Goal: Transaction & Acquisition: Subscribe to service/newsletter

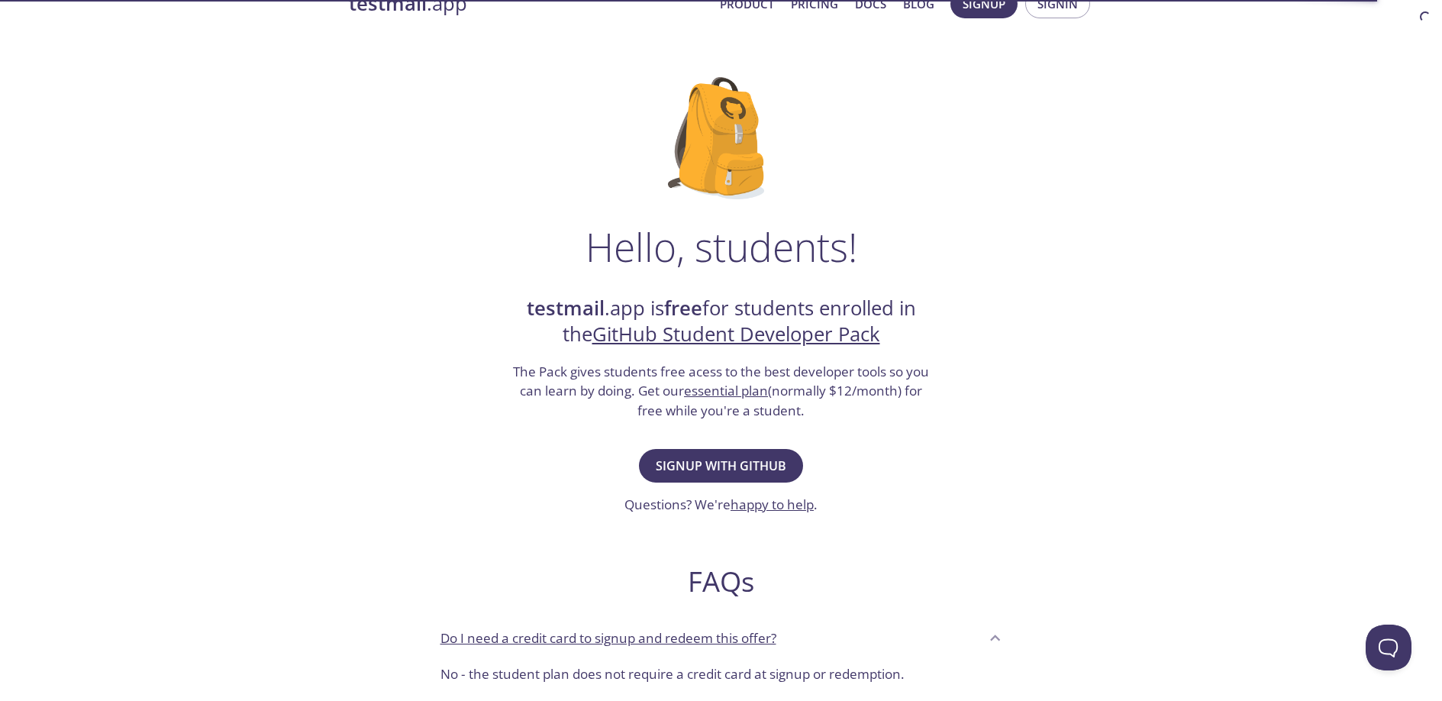
scroll to position [50, 0]
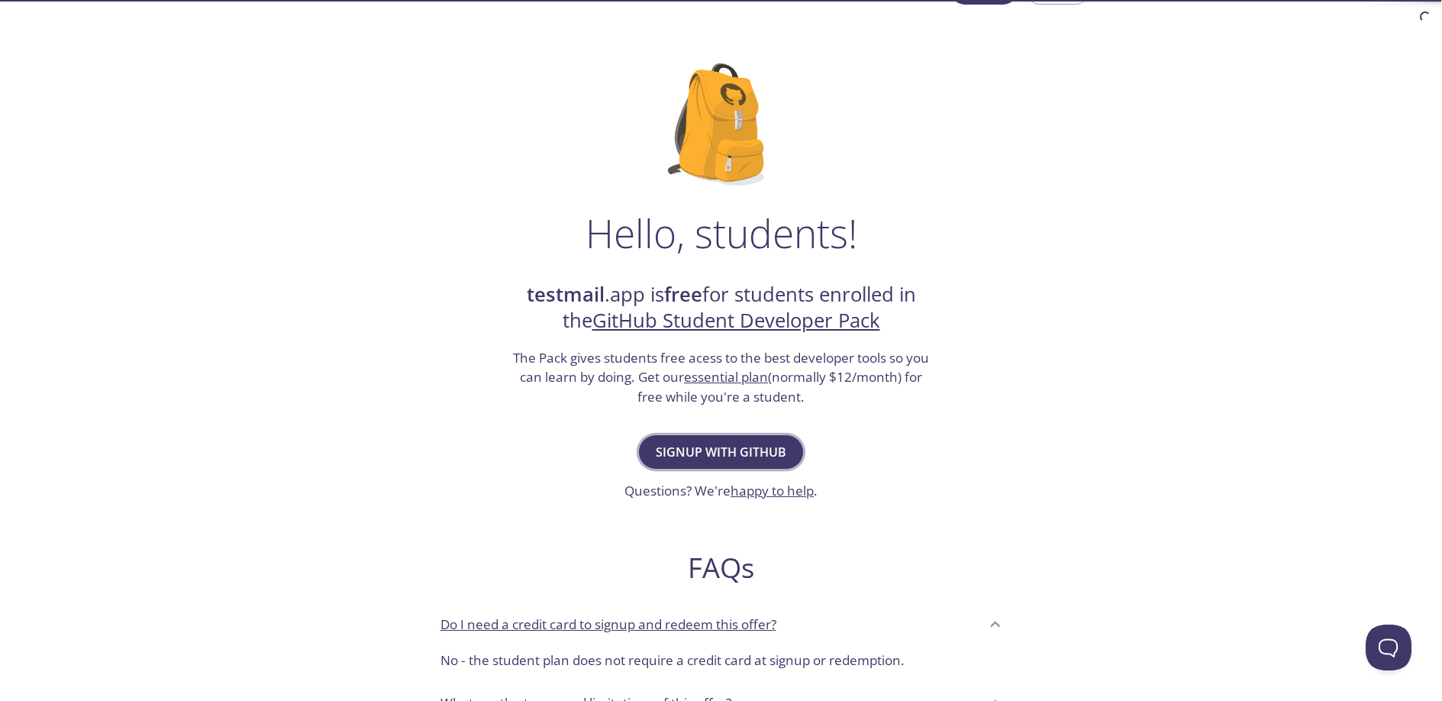
click at [747, 443] on span "Signup with GitHub" at bounding box center [721, 451] width 131 height 21
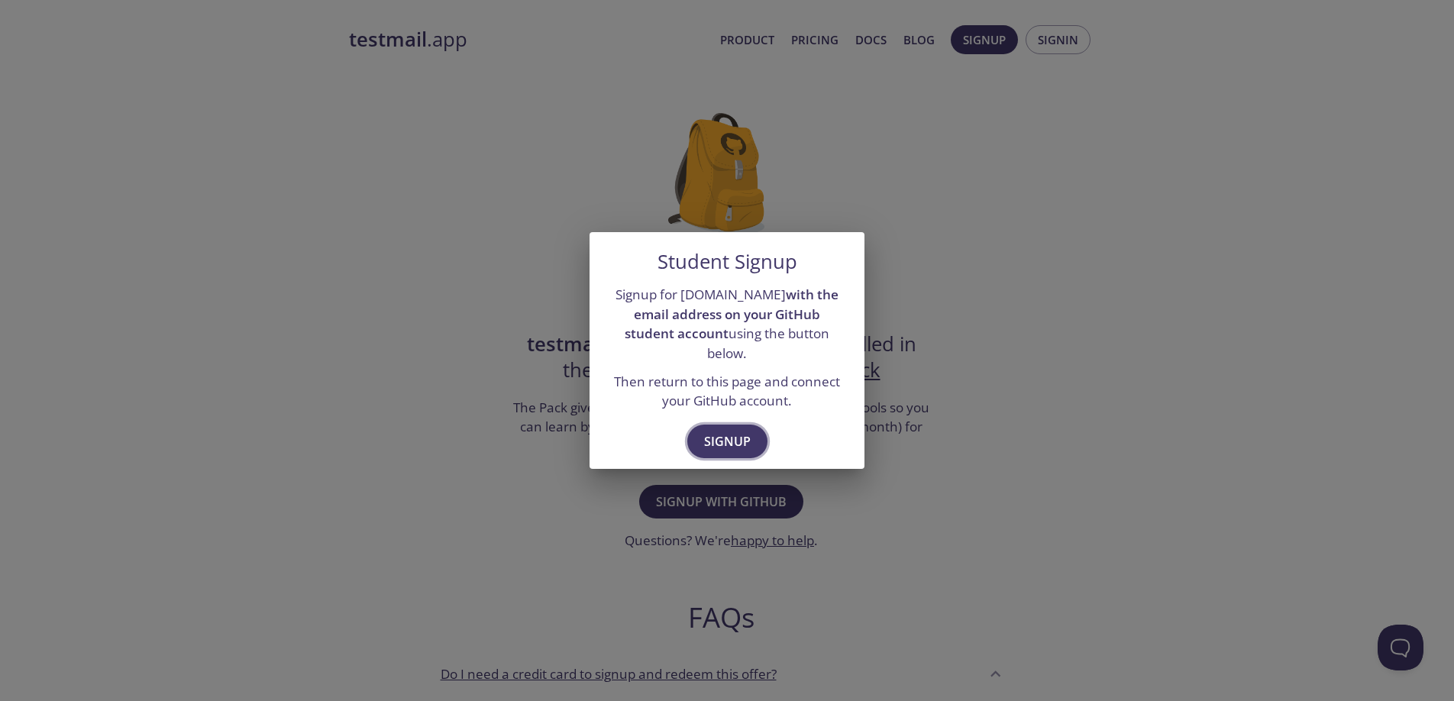
click at [752, 425] on button "Signup" at bounding box center [727, 442] width 80 height 34
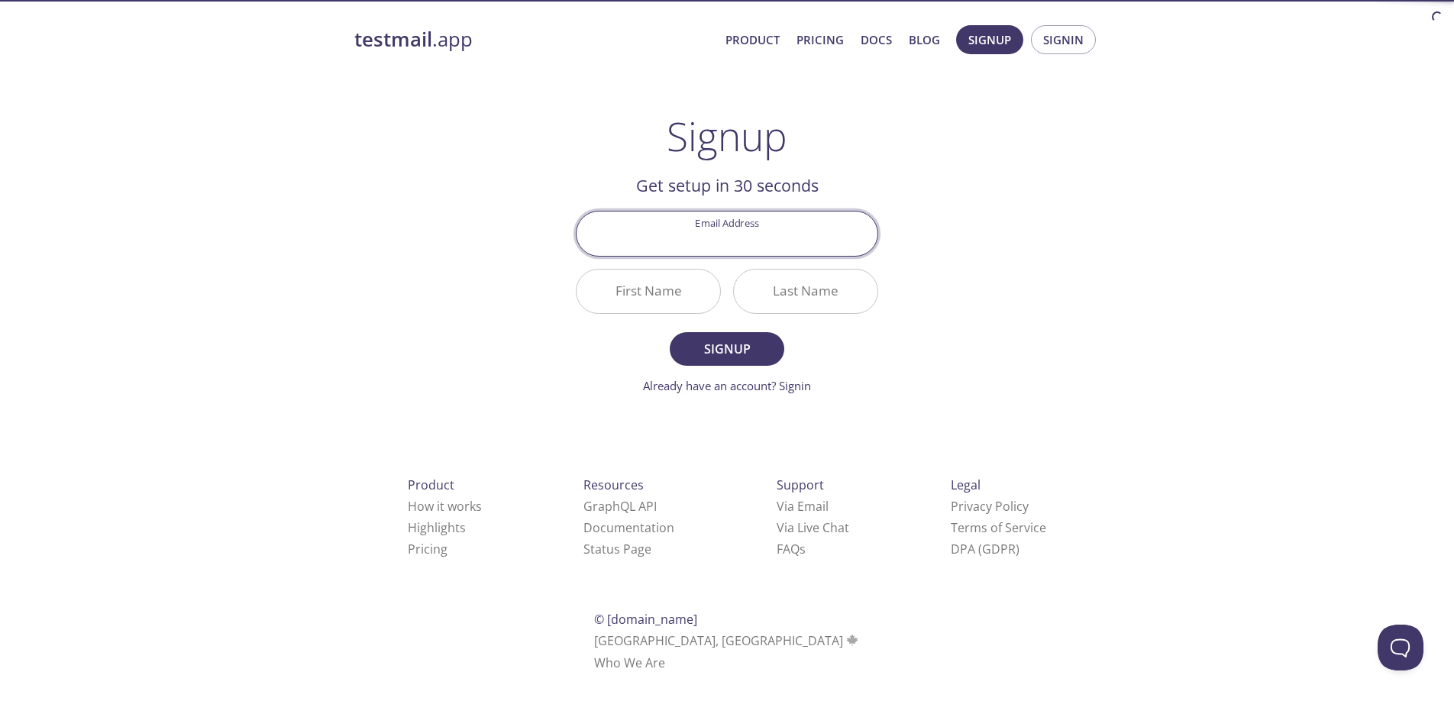
click at [769, 252] on input "Email Address" at bounding box center [727, 234] width 301 height 44
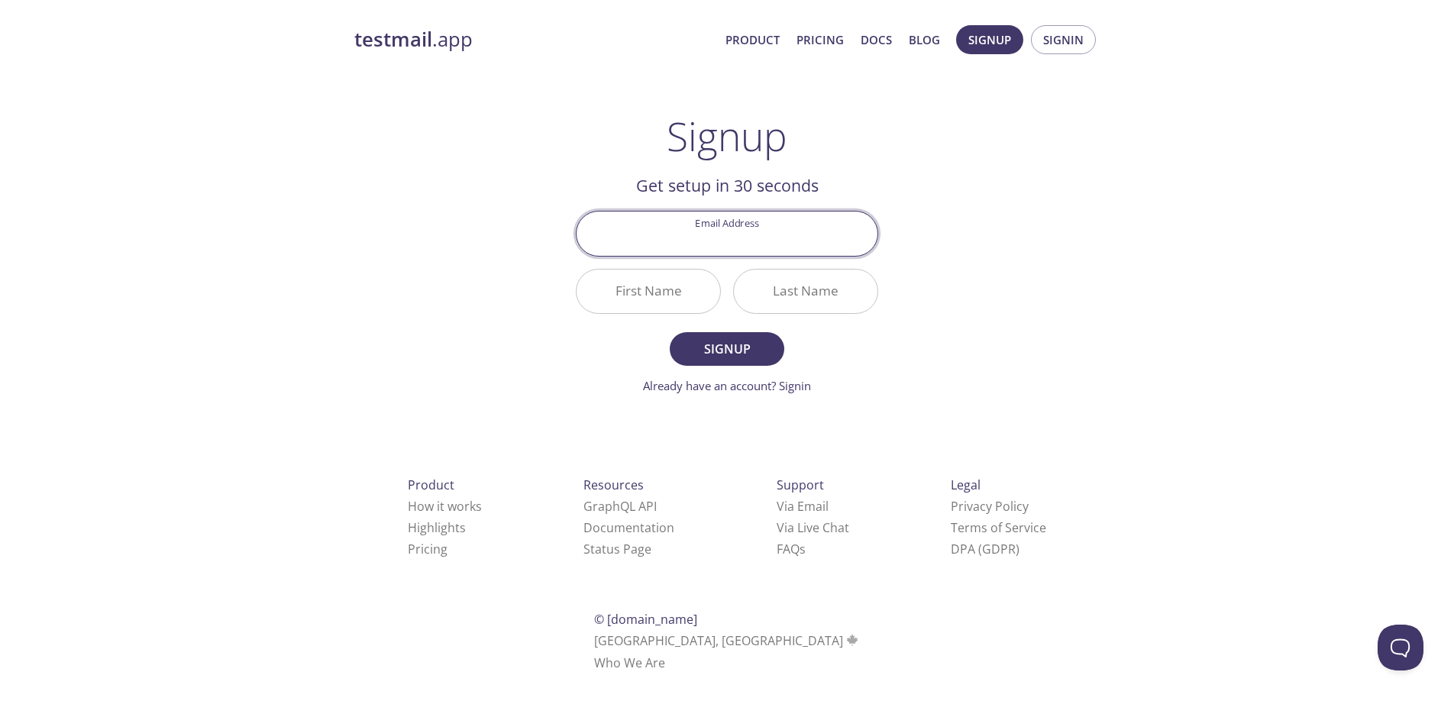
type input "[PERSON_NAME][EMAIL_ADDRESS][PERSON_NAME][DOMAIN_NAME]"
click at [648, 298] on input "First Name" at bounding box center [649, 292] width 144 height 44
type input "[PERSON_NAME]"
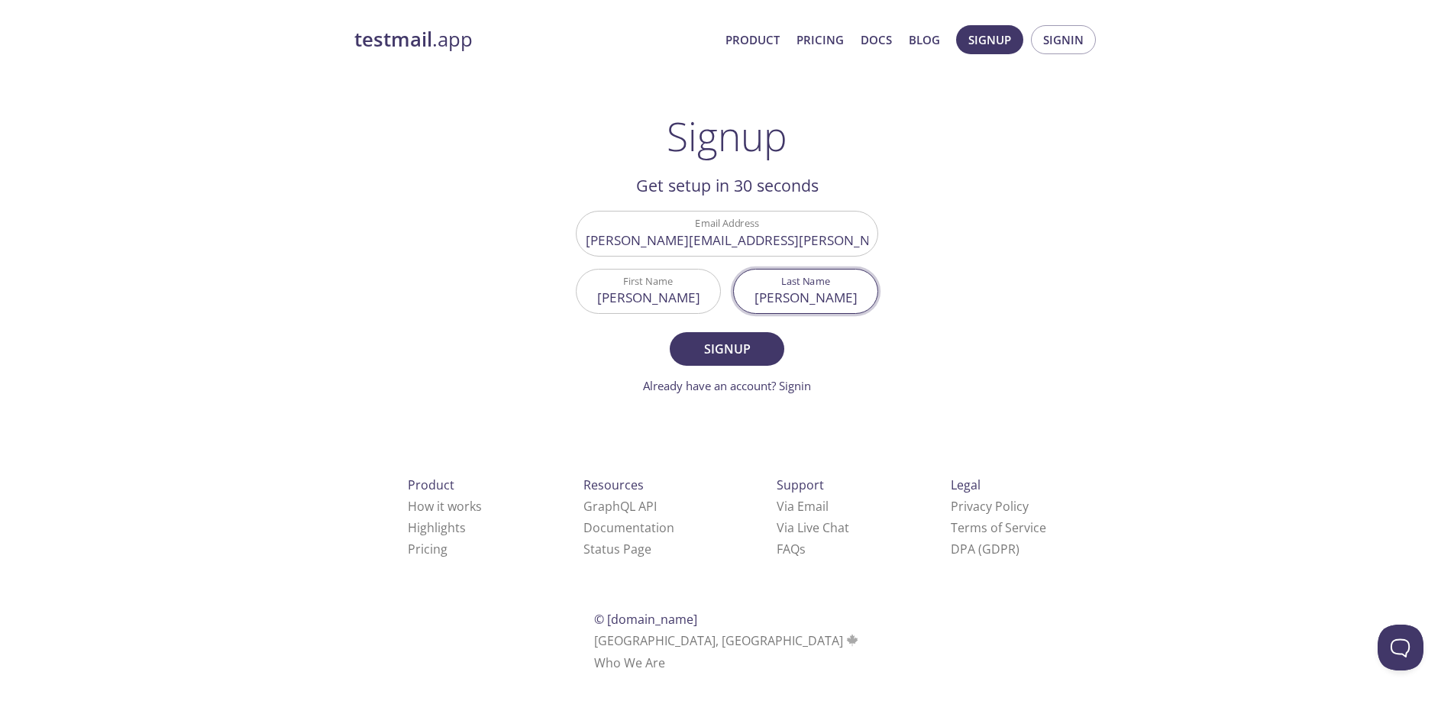
type input "[PERSON_NAME]"
click at [670, 332] on button "Signup" at bounding box center [727, 349] width 115 height 34
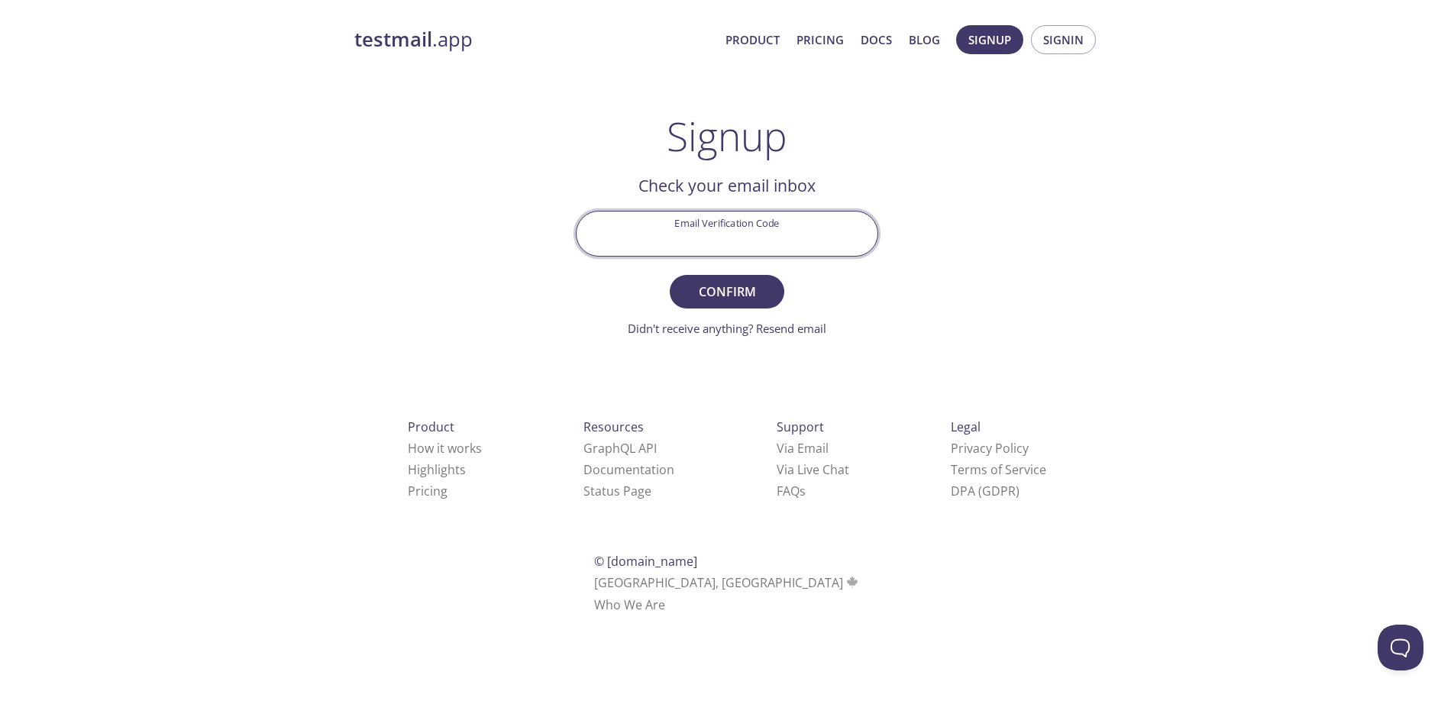
click at [793, 236] on input "Email Verification Code" at bounding box center [727, 234] width 301 height 44
click at [790, 237] on input "Email Verification Code" at bounding box center [727, 234] width 301 height 44
paste input "14DKFSD"
type input "14DKFSD"
click at [764, 275] on button "Confirm" at bounding box center [727, 292] width 115 height 34
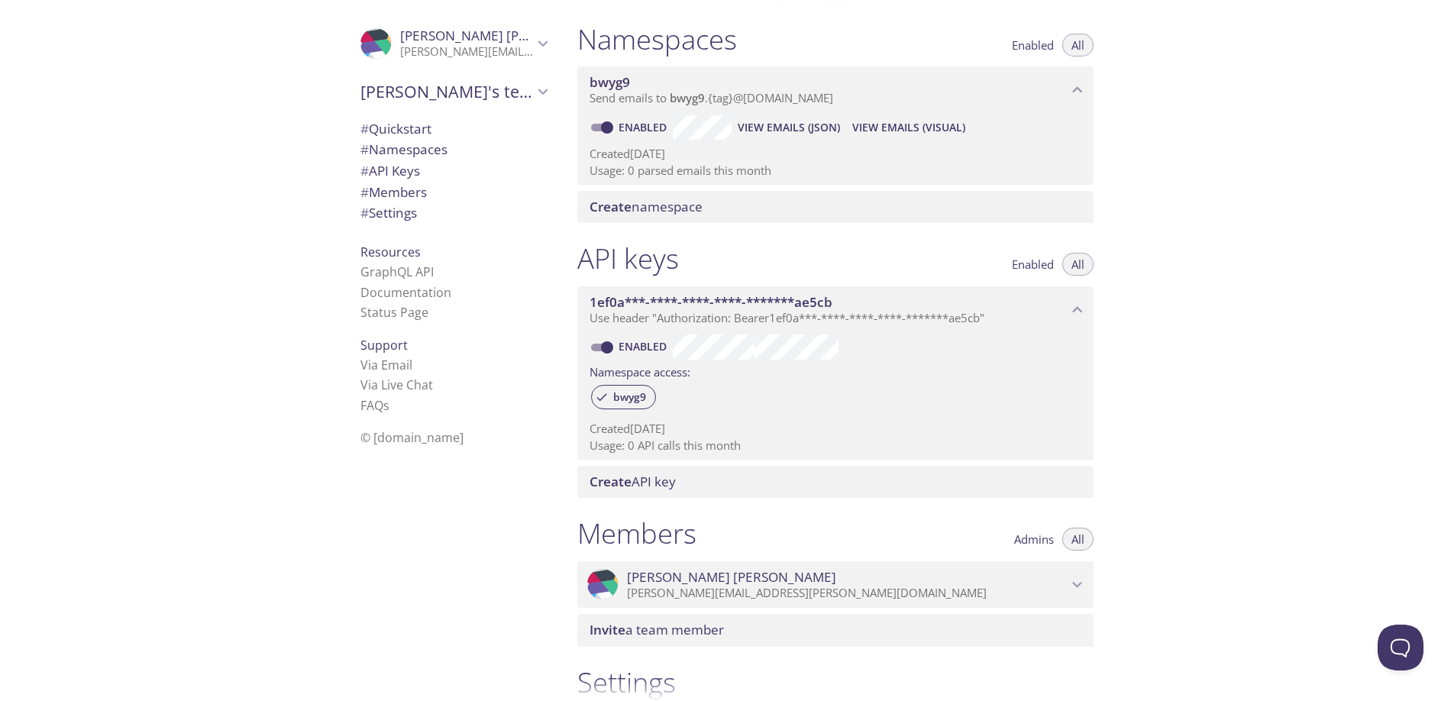
scroll to position [385, 0]
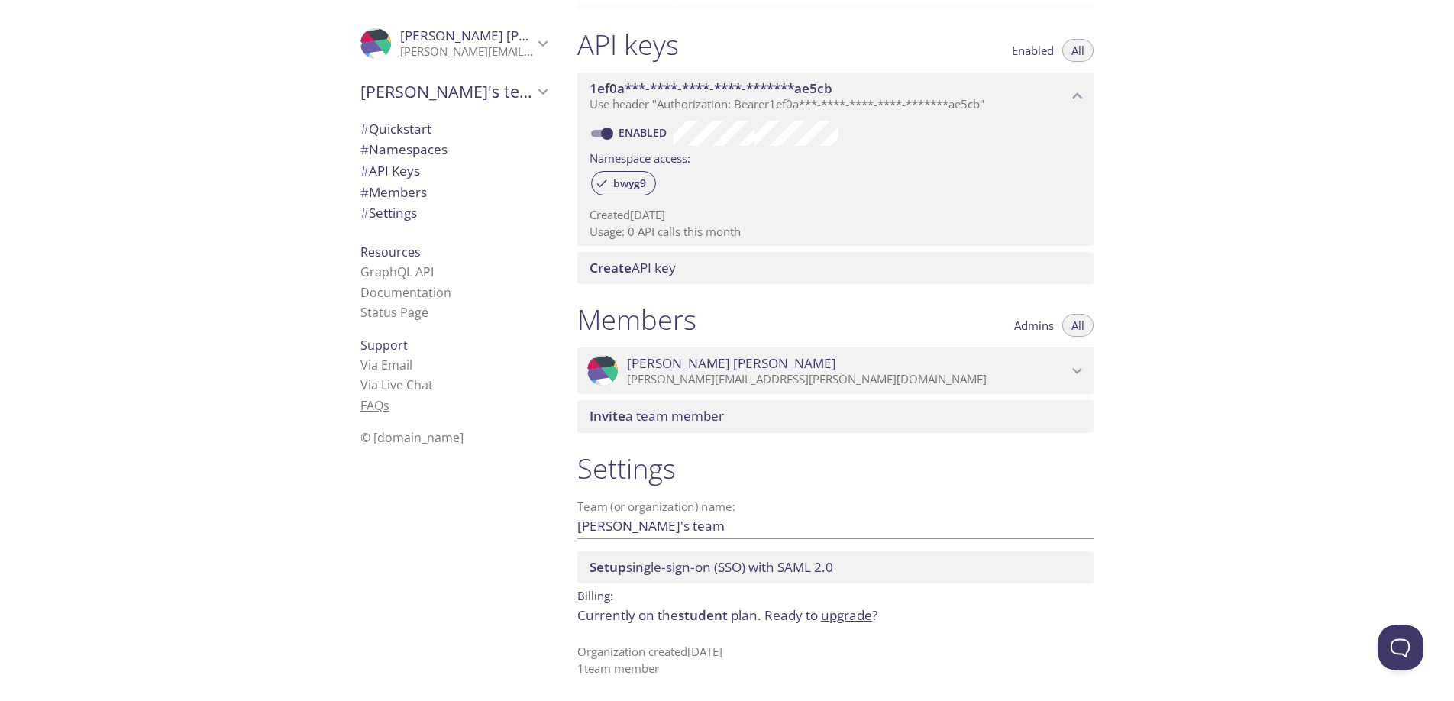
click at [362, 404] on link "FAQ s" at bounding box center [374, 405] width 29 height 17
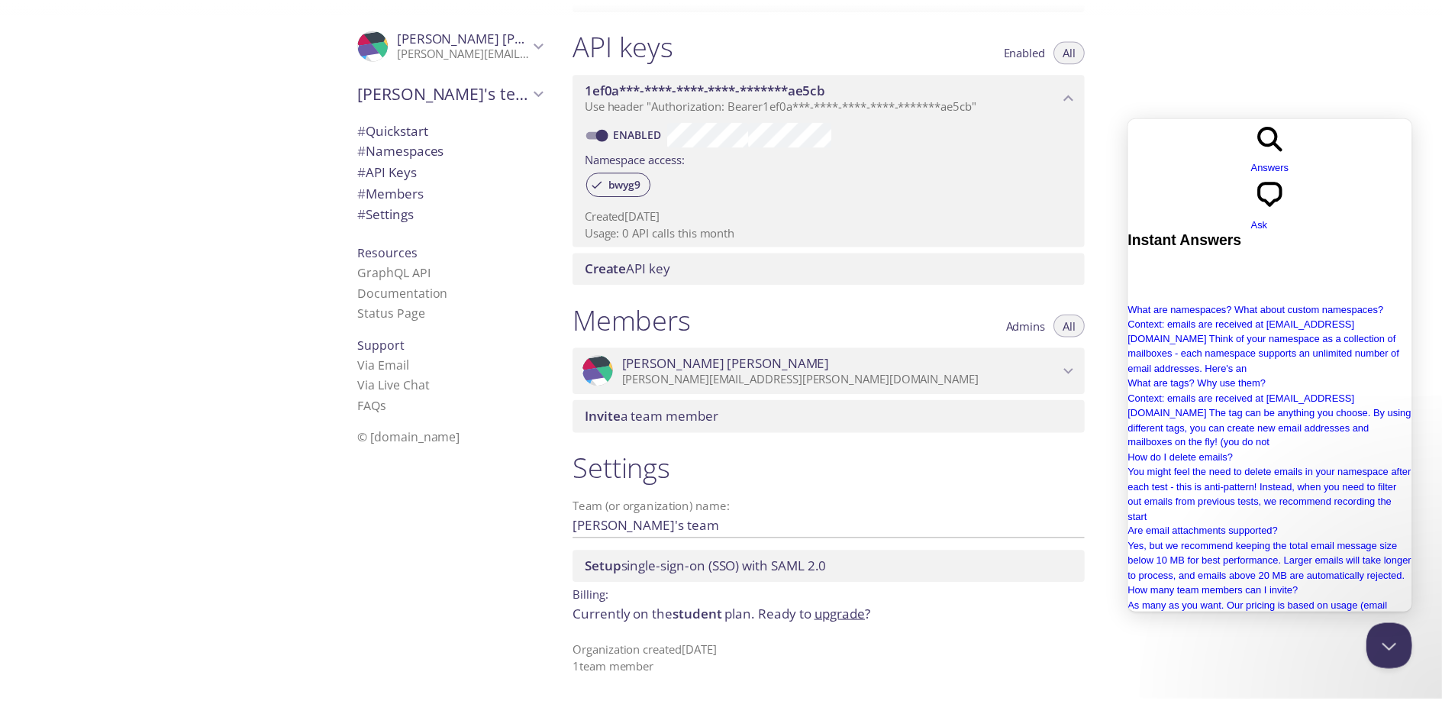
scroll to position [265, 0]
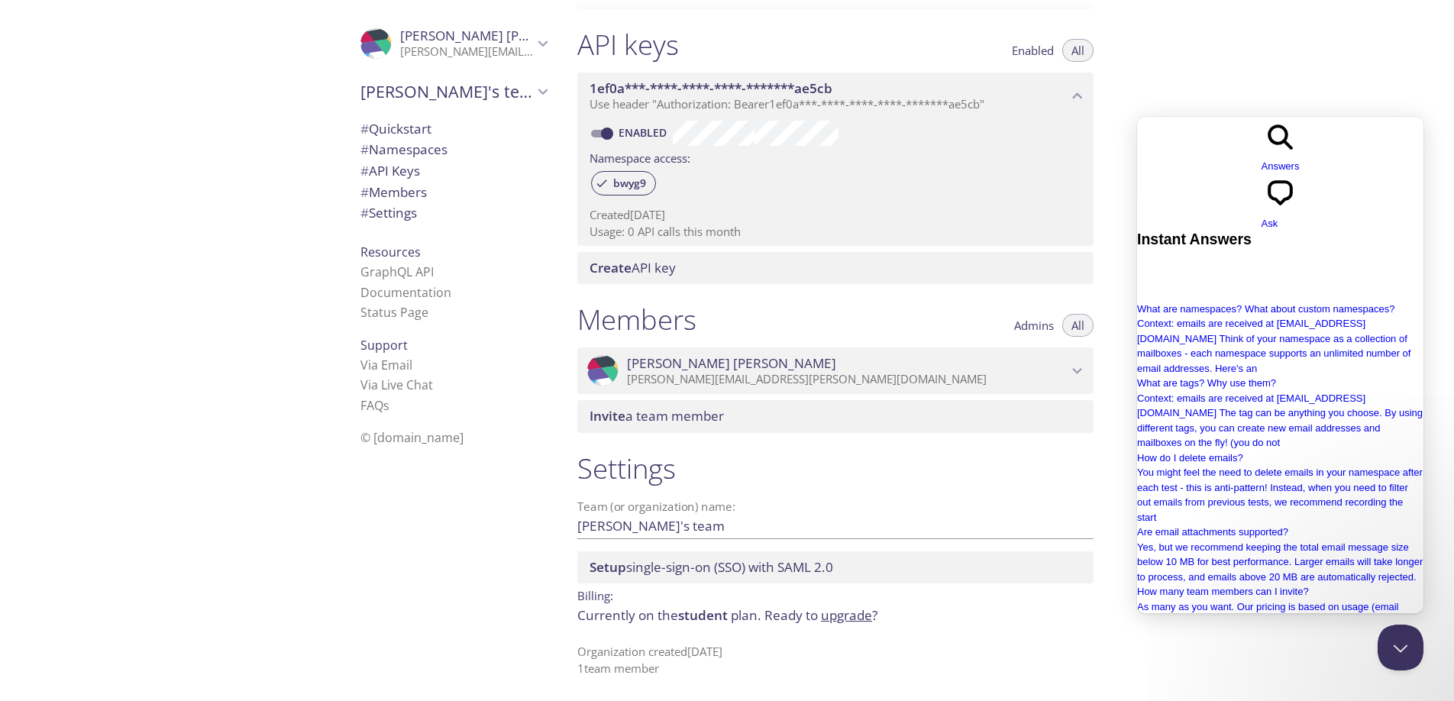
click at [1187, 80] on div "Quickstart Send a test email to bwyg9.test@inbox.testmail.app and then click he…" at bounding box center [1009, 350] width 889 height 701
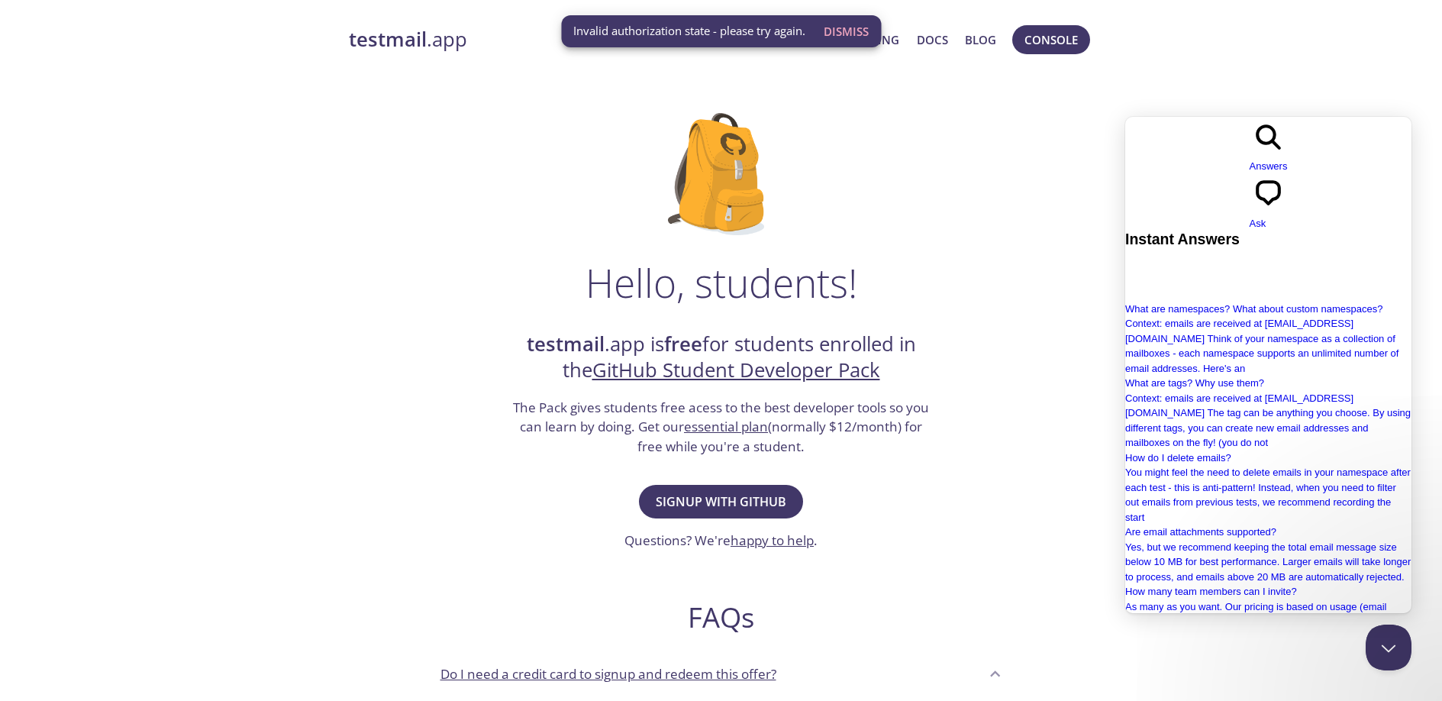
click at [754, 60] on div "testmail .app Product Pricing Docs Blog Console" at bounding box center [721, 39] width 745 height 49
click at [831, 27] on span "Dismiss" at bounding box center [846, 31] width 45 height 20
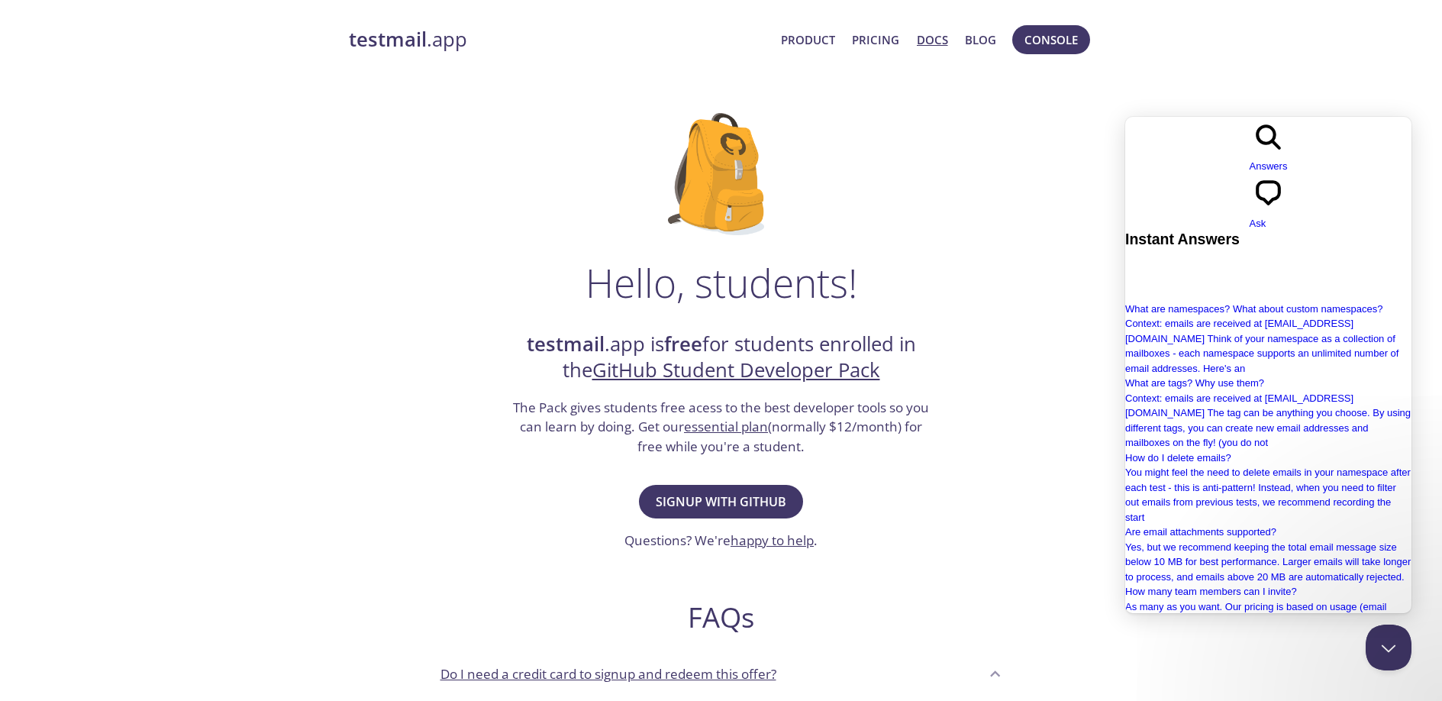
click at [930, 38] on link "Docs" at bounding box center [932, 40] width 31 height 20
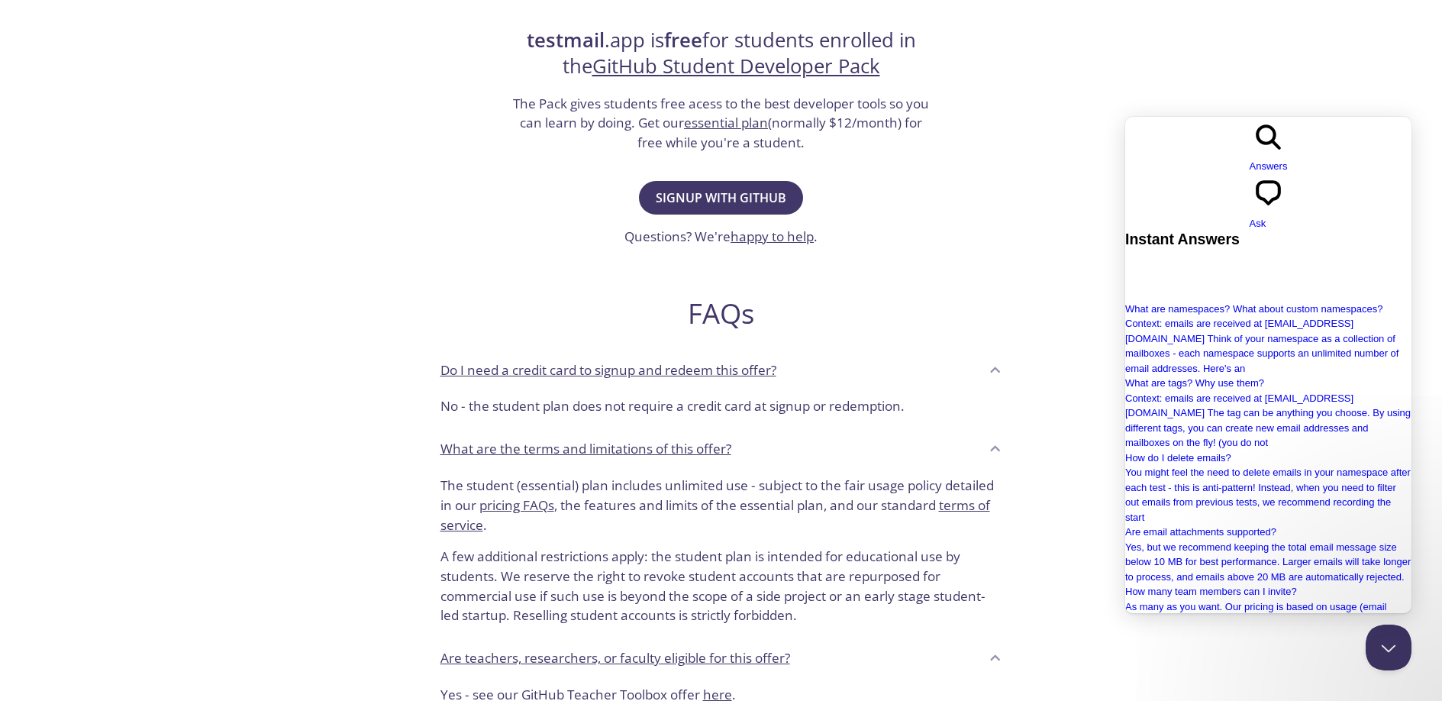
scroll to position [528, 0]
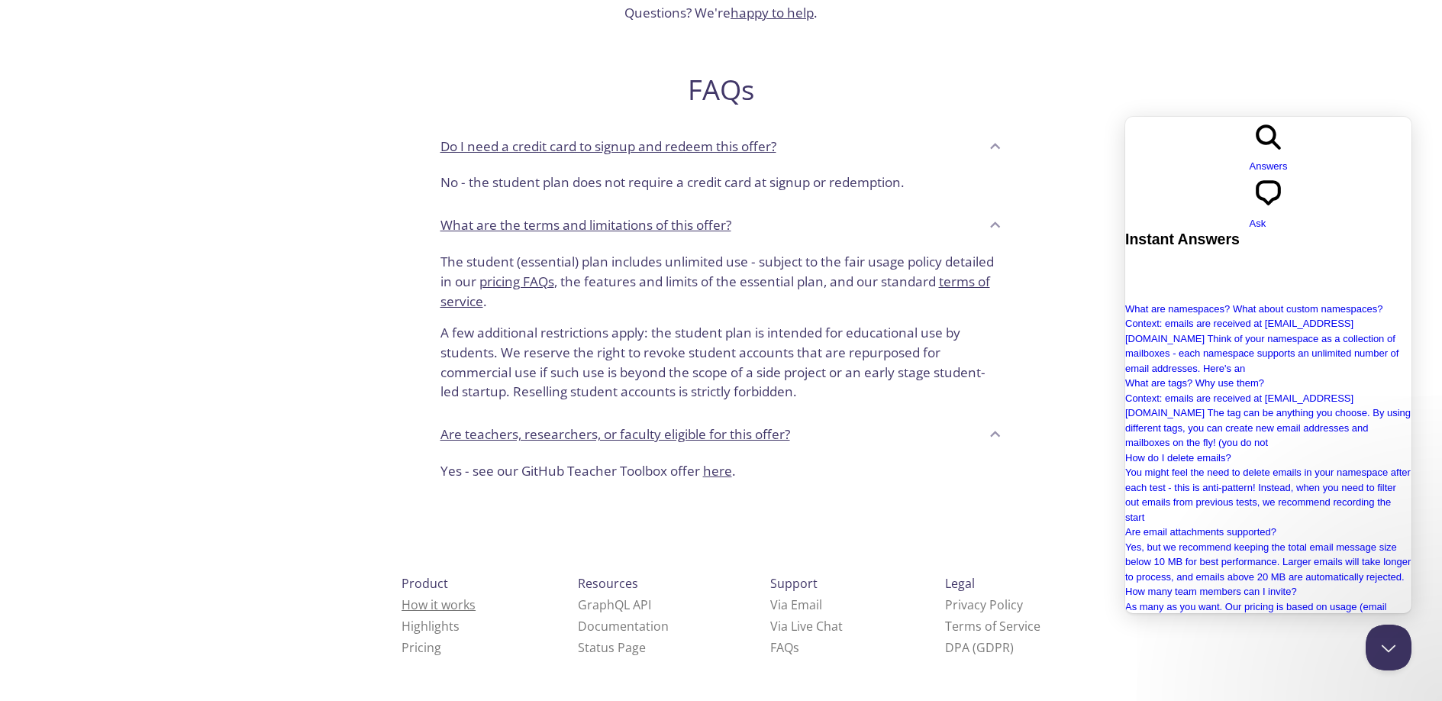
click at [422, 606] on link "How it works" at bounding box center [439, 604] width 74 height 17
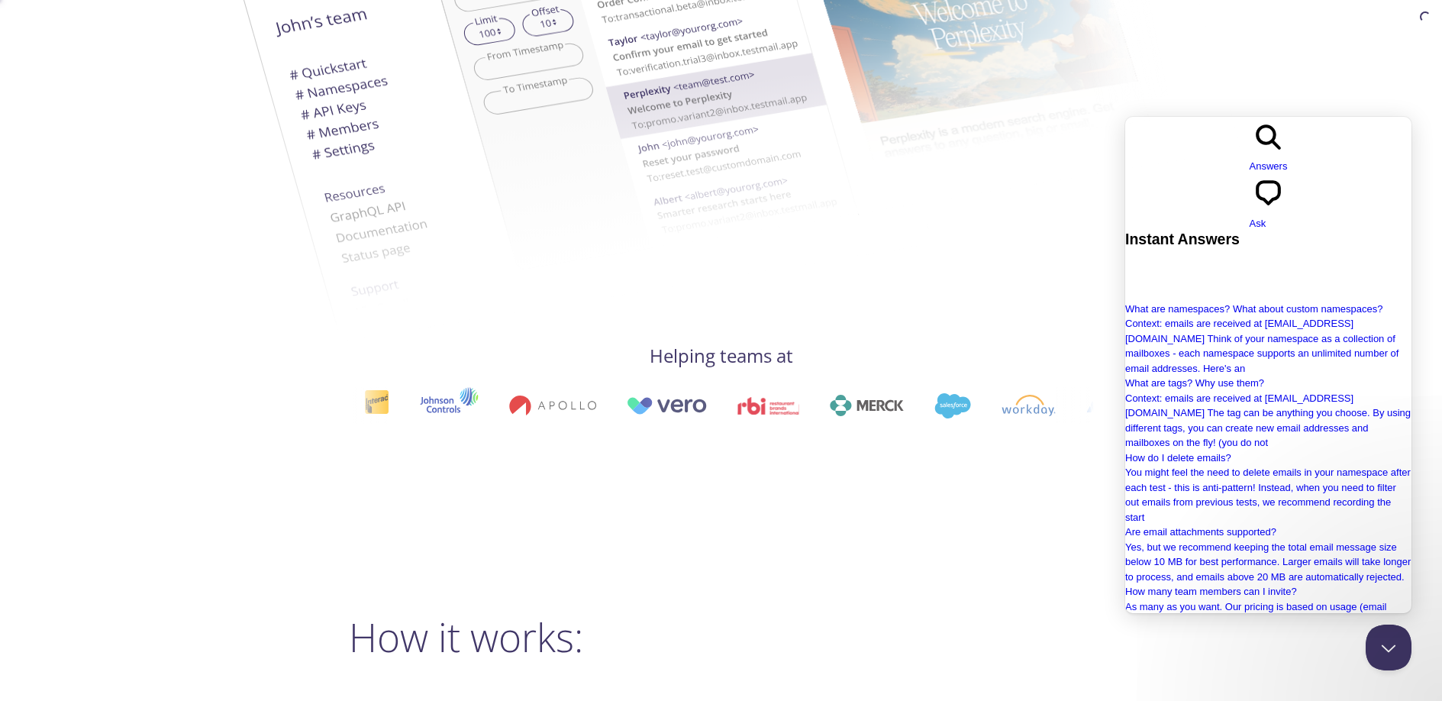
scroll to position [1123, 0]
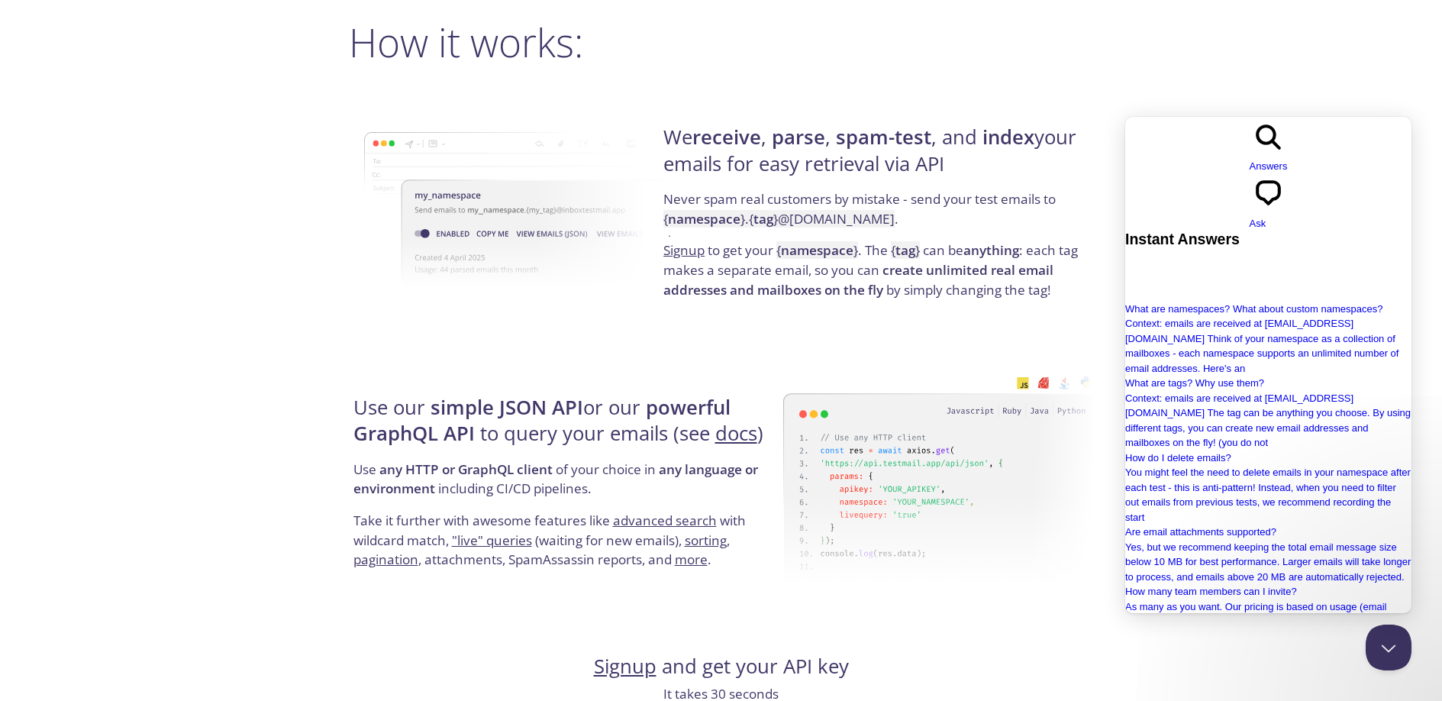
click at [951, 145] on h4 "We receive , parse , spam-test , and index your emails for easy retrieval via A…" at bounding box center [876, 156] width 425 height 65
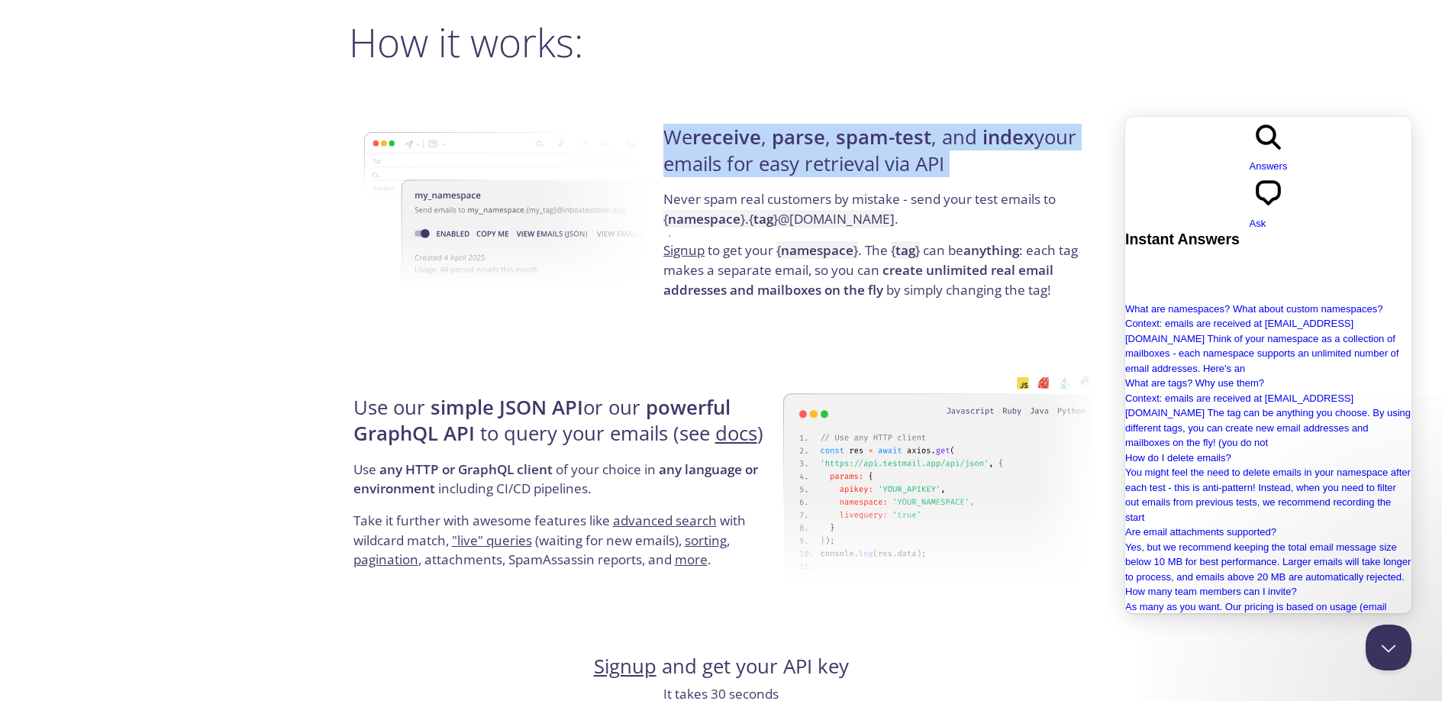
click at [754, 195] on p "Never spam real customers by mistake - send your test emails to { namespace } .…" at bounding box center [876, 214] width 425 height 51
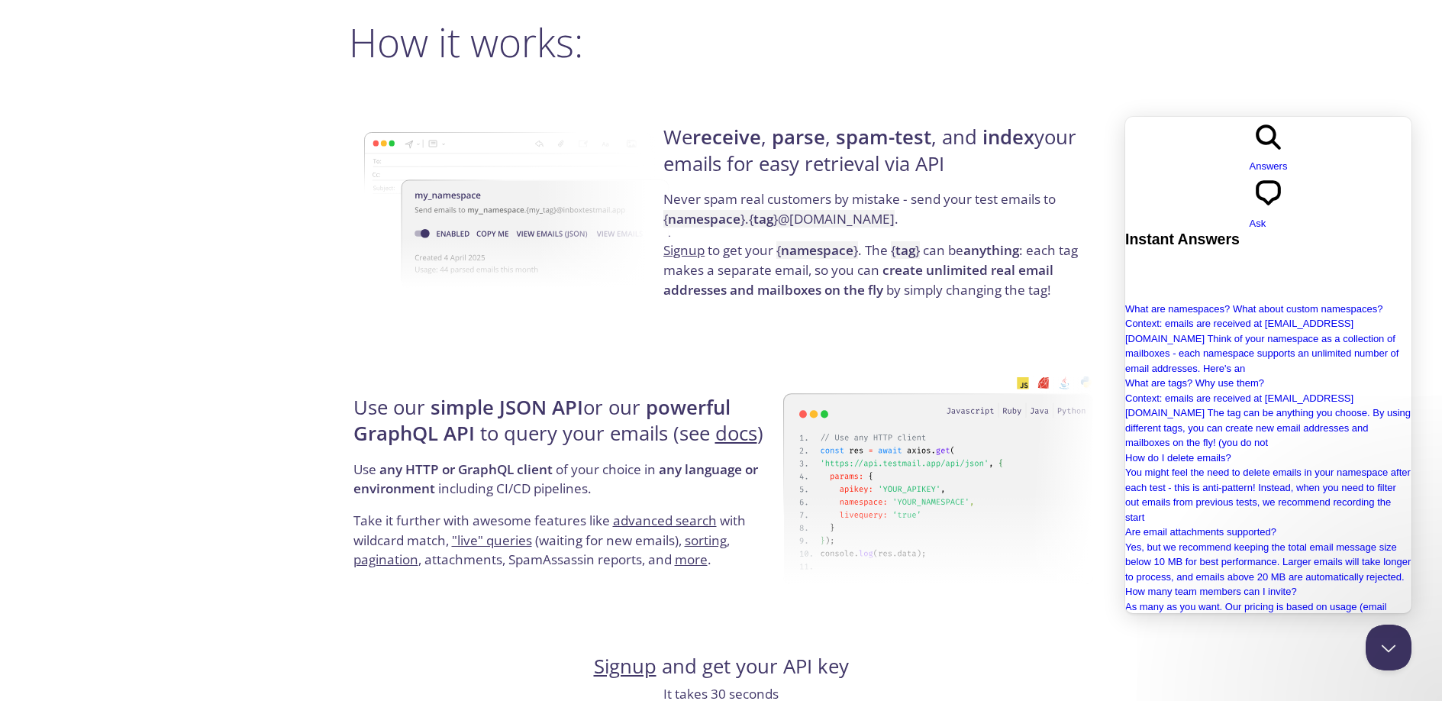
click at [754, 195] on p "Never spam real customers by mistake - send your test emails to { namespace } .…" at bounding box center [876, 214] width 425 height 51
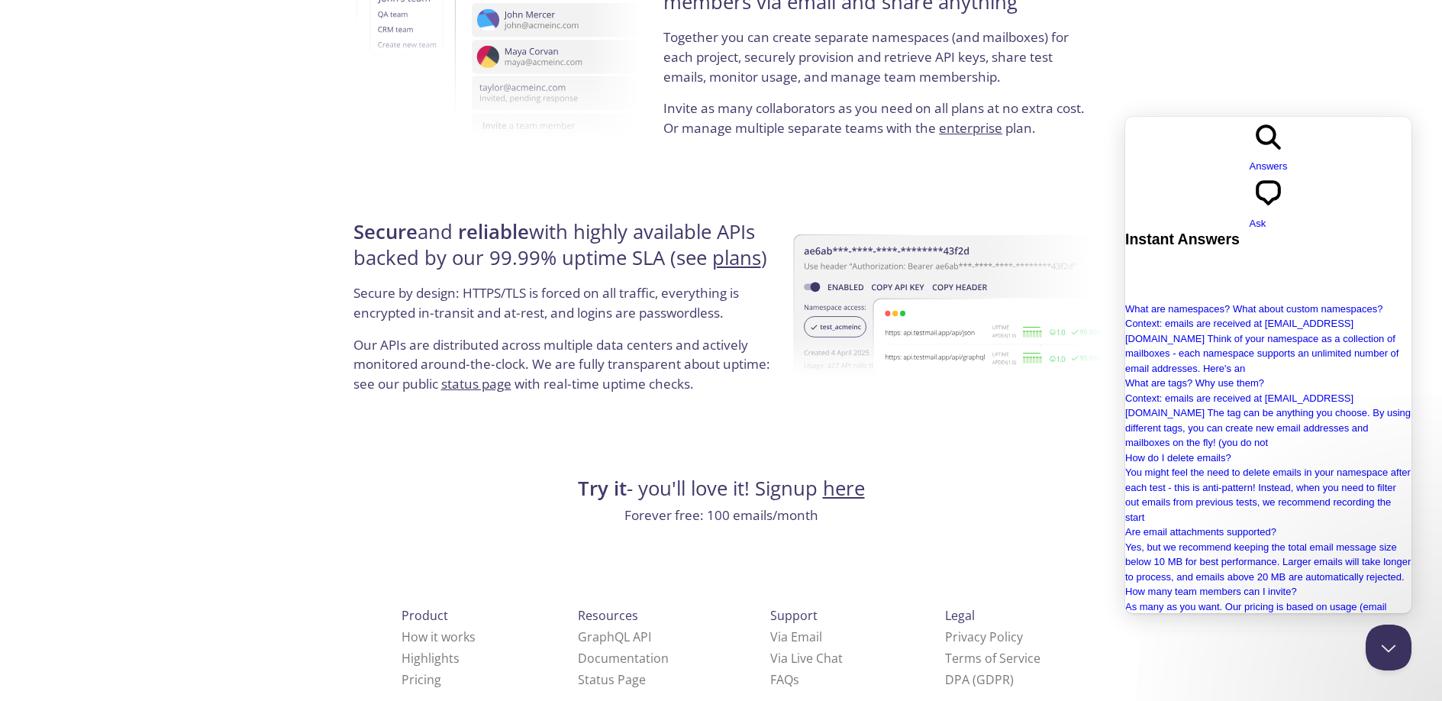
scroll to position [2791, 0]
